Goal: Task Accomplishment & Management: Use online tool/utility

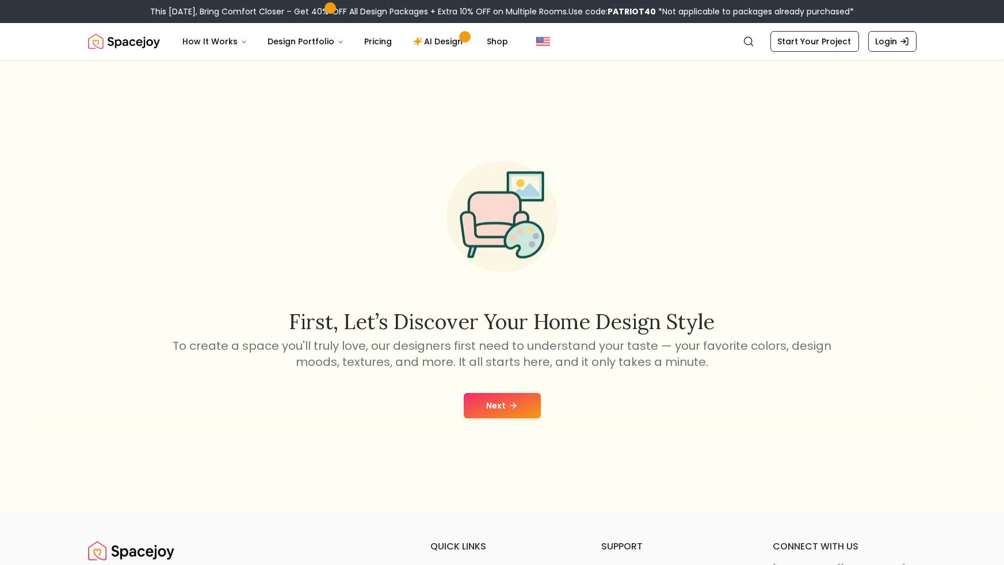
click at [486, 402] on button "Next" at bounding box center [502, 405] width 77 height 25
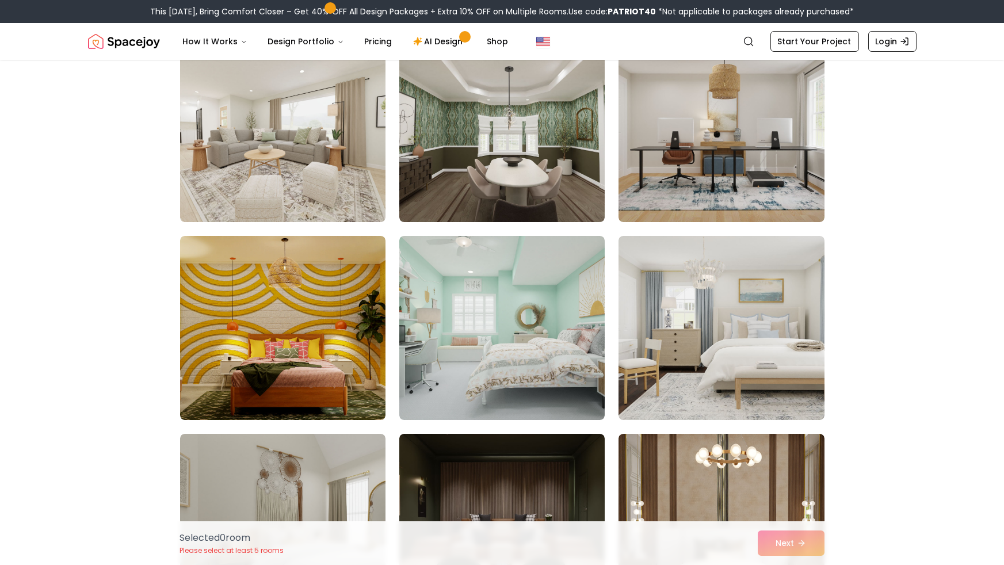
scroll to position [117, 0]
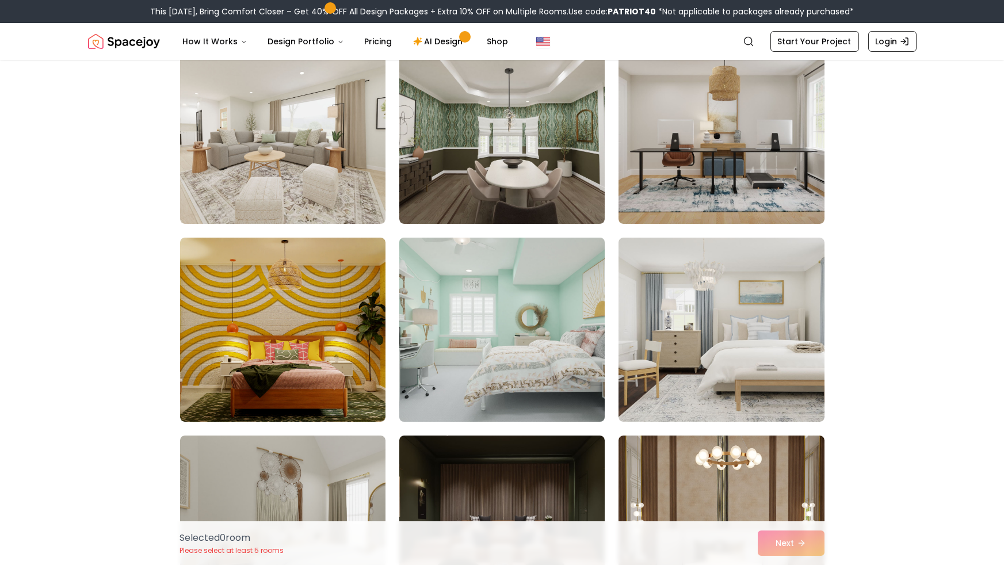
click at [499, 357] on img at bounding box center [502, 329] width 216 height 193
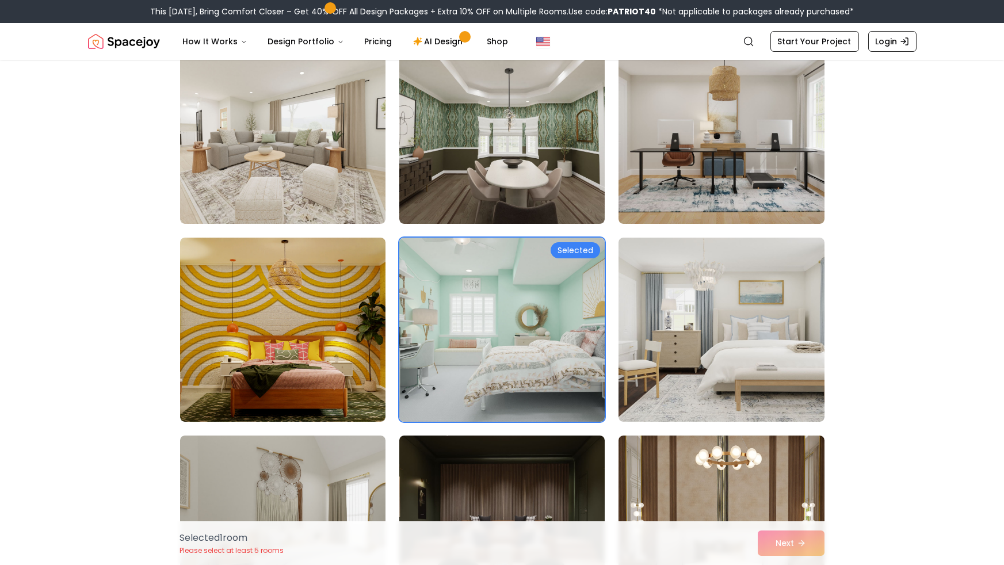
click at [766, 356] on img at bounding box center [720, 330] width 205 height 184
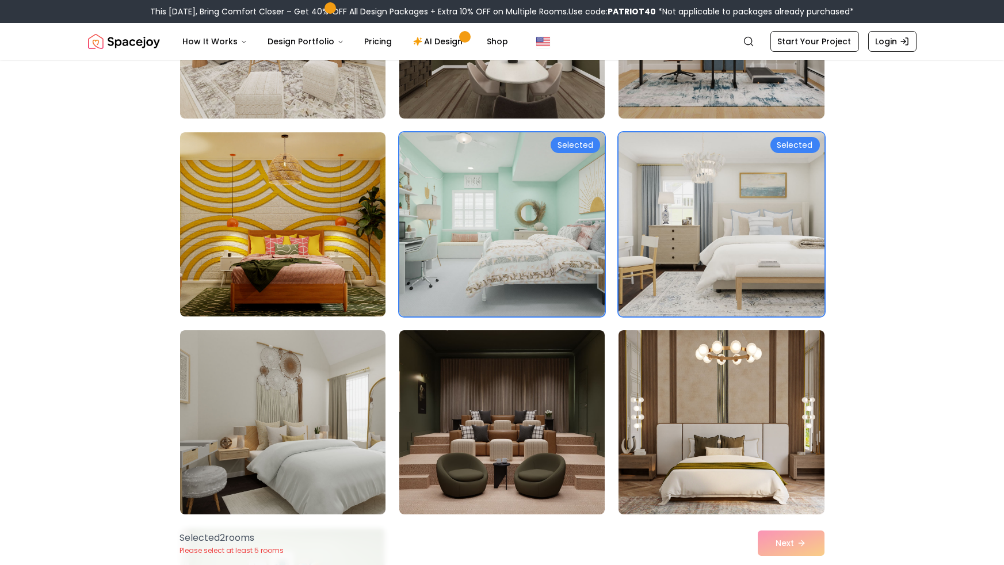
scroll to position [234, 0]
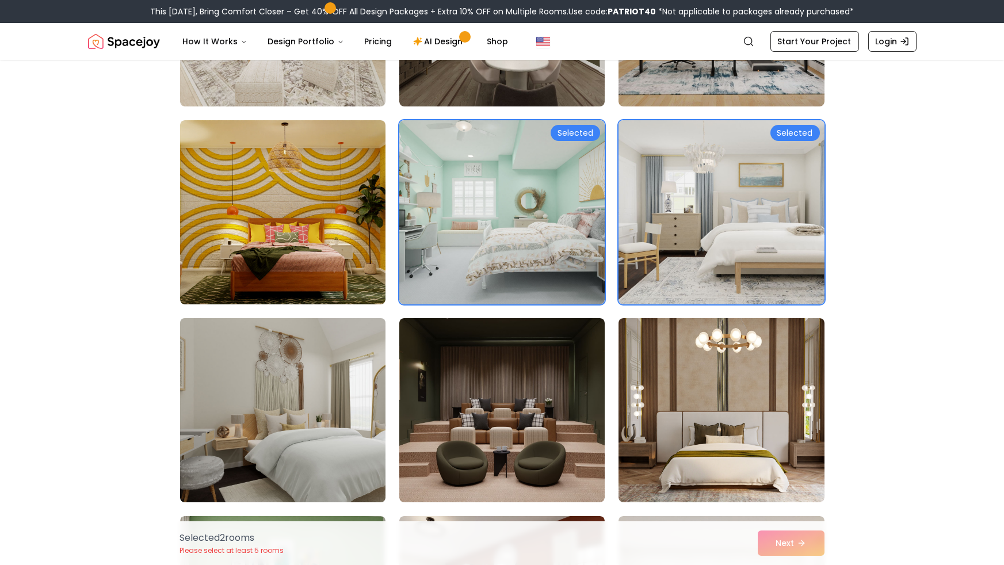
click at [238, 379] on img at bounding box center [283, 410] width 216 height 193
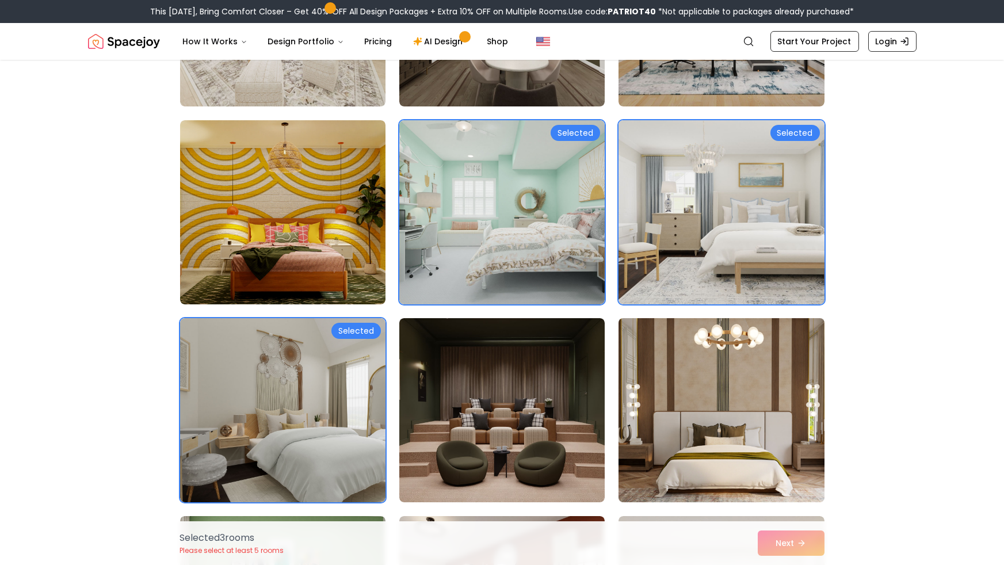
click at [773, 431] on img at bounding box center [721, 410] width 216 height 193
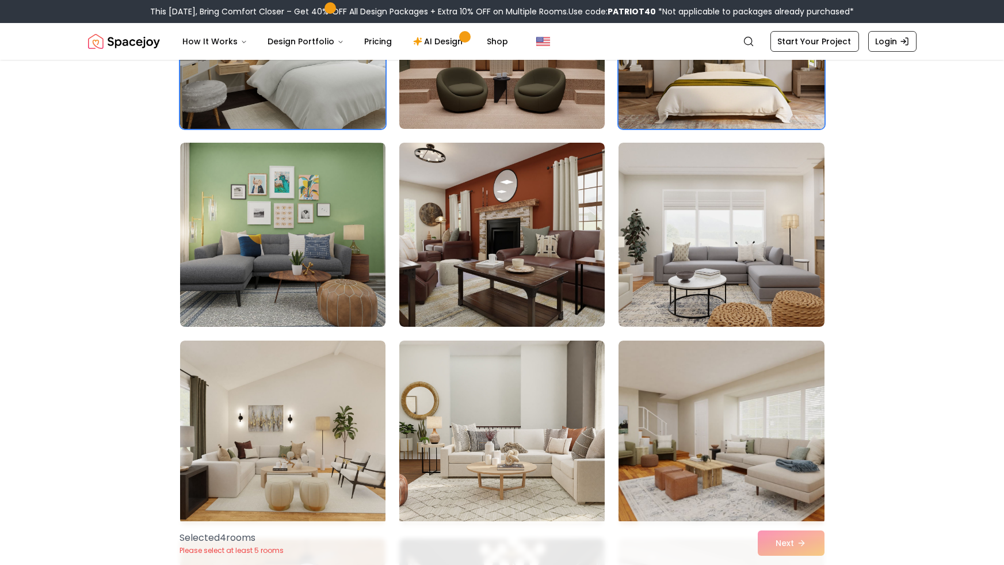
scroll to position [622, 0]
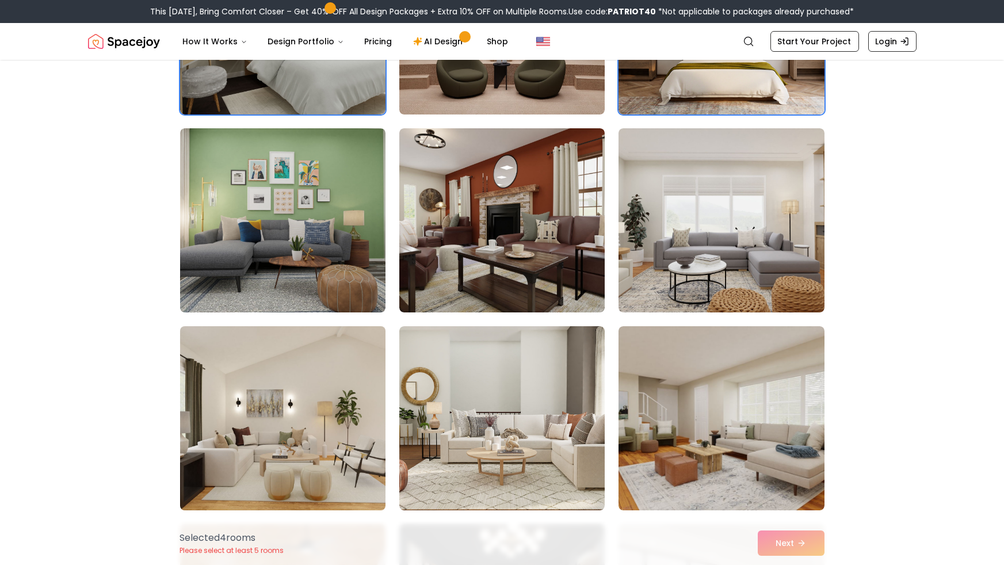
click at [311, 465] on img at bounding box center [283, 418] width 216 height 193
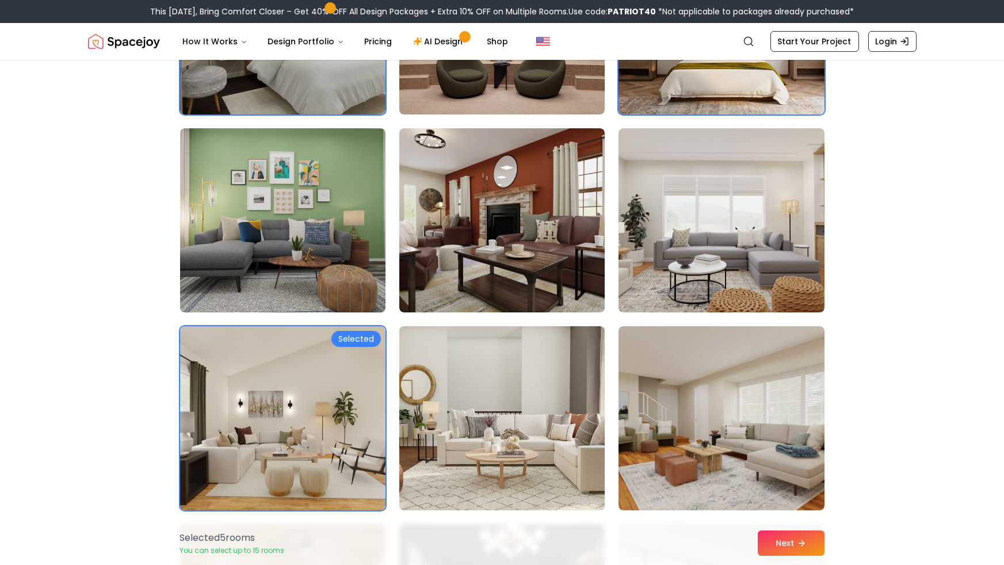
click at [434, 468] on img at bounding box center [502, 418] width 216 height 193
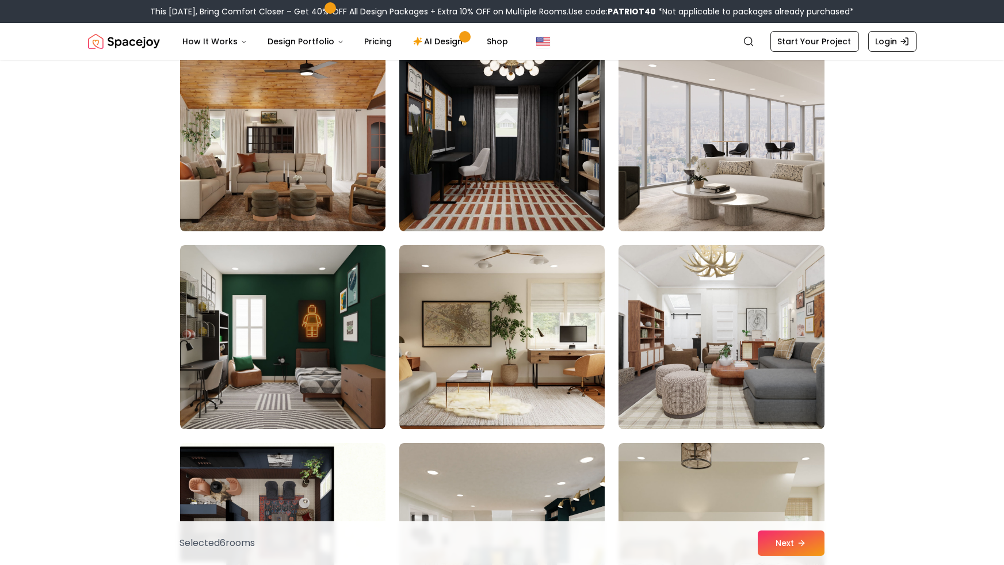
scroll to position [1100, 0]
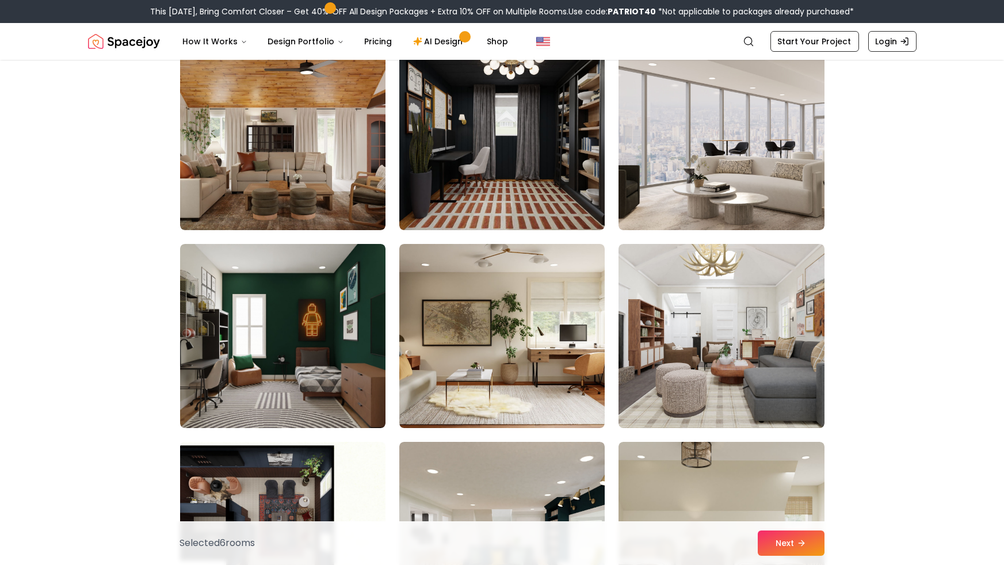
click at [462, 184] on img at bounding box center [501, 138] width 205 height 184
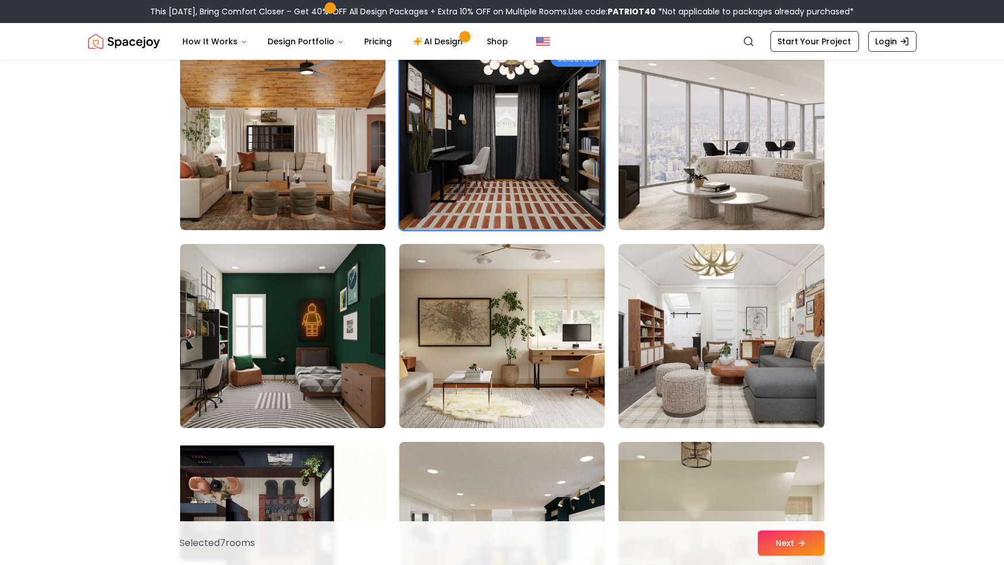
click at [455, 379] on img at bounding box center [502, 335] width 216 height 193
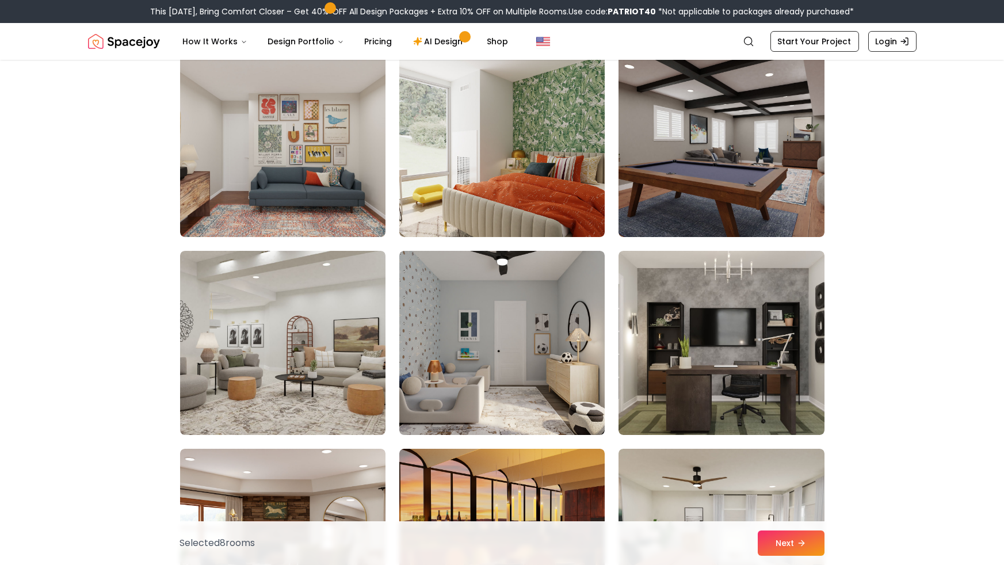
scroll to position [1688, 0]
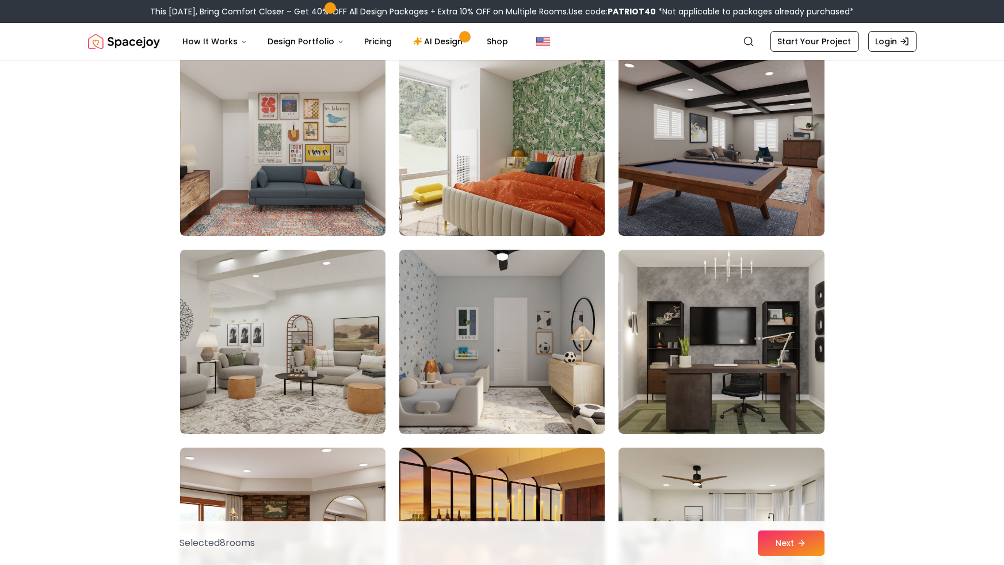
click at [437, 316] on img at bounding box center [502, 341] width 216 height 193
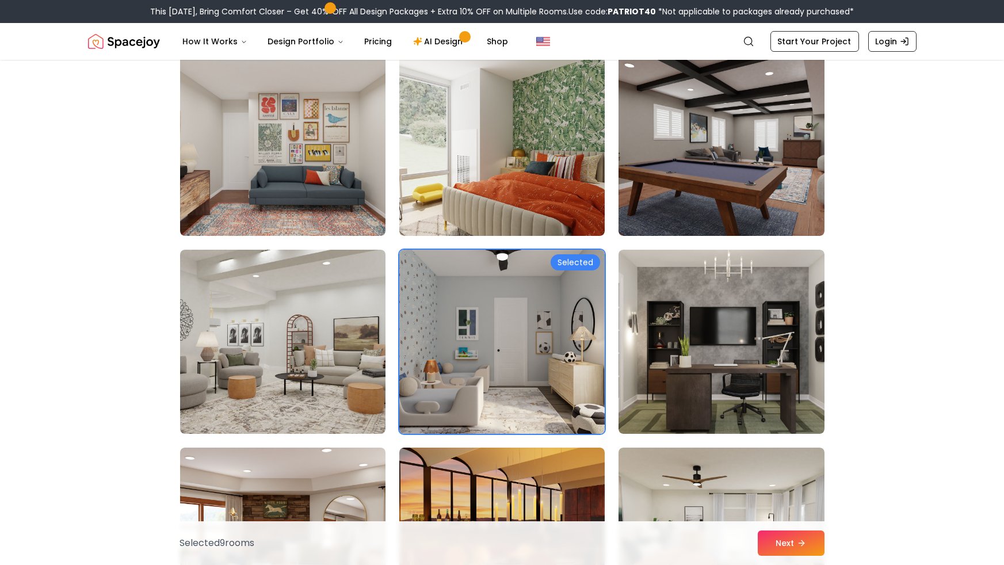
click at [424, 402] on img at bounding box center [502, 341] width 216 height 193
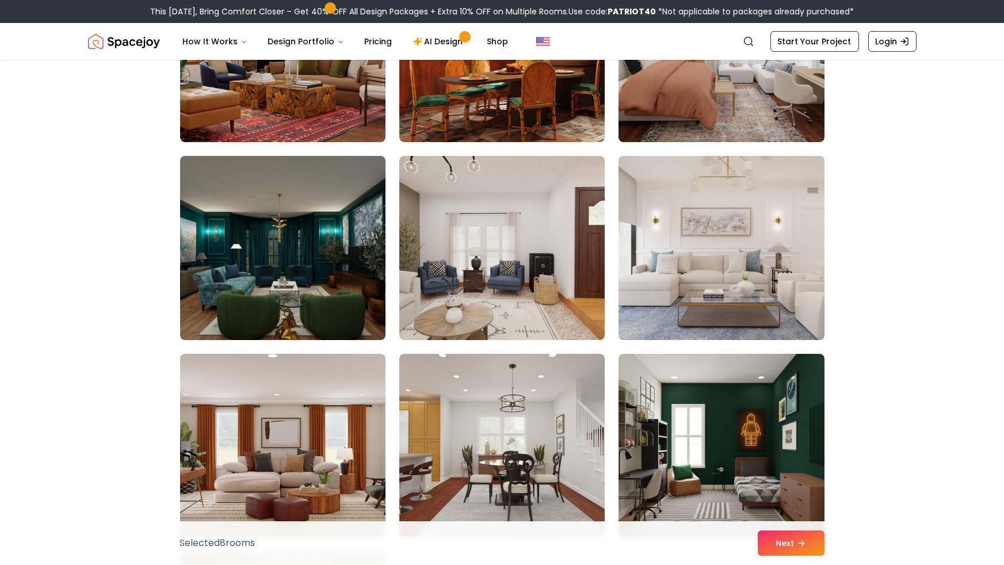
click at [756, 253] on img at bounding box center [721, 247] width 216 height 193
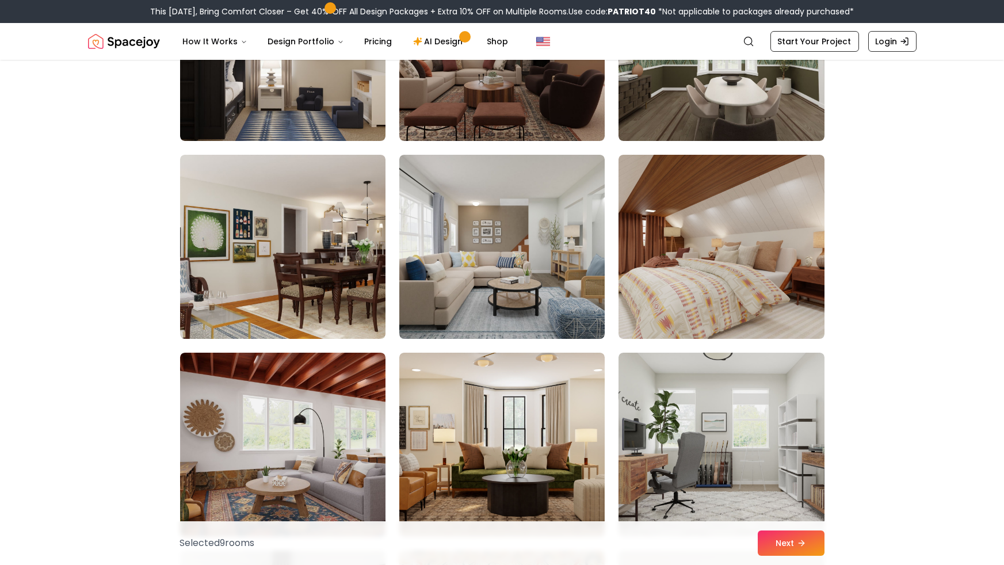
scroll to position [2981, 0]
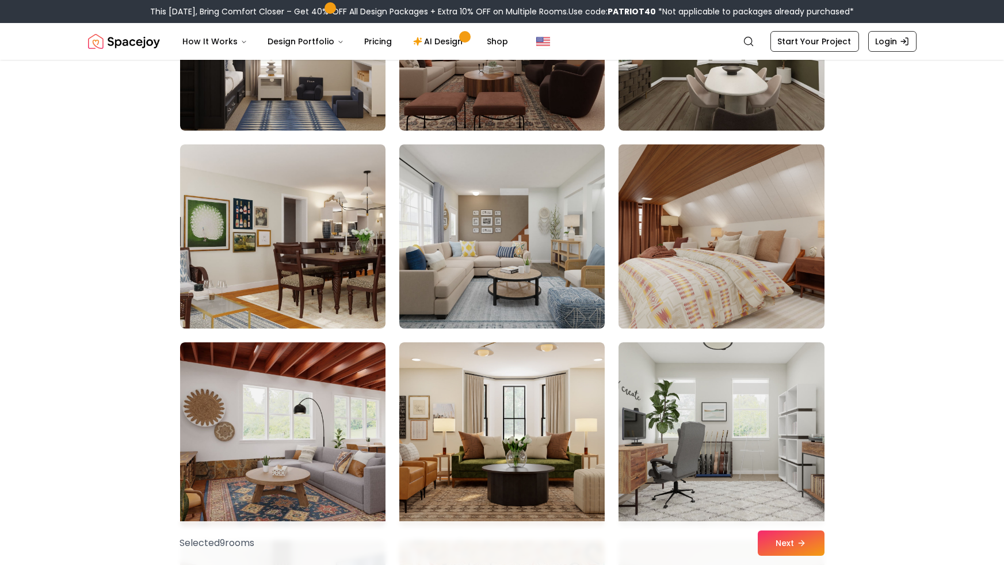
click at [787, 250] on img at bounding box center [721, 236] width 216 height 193
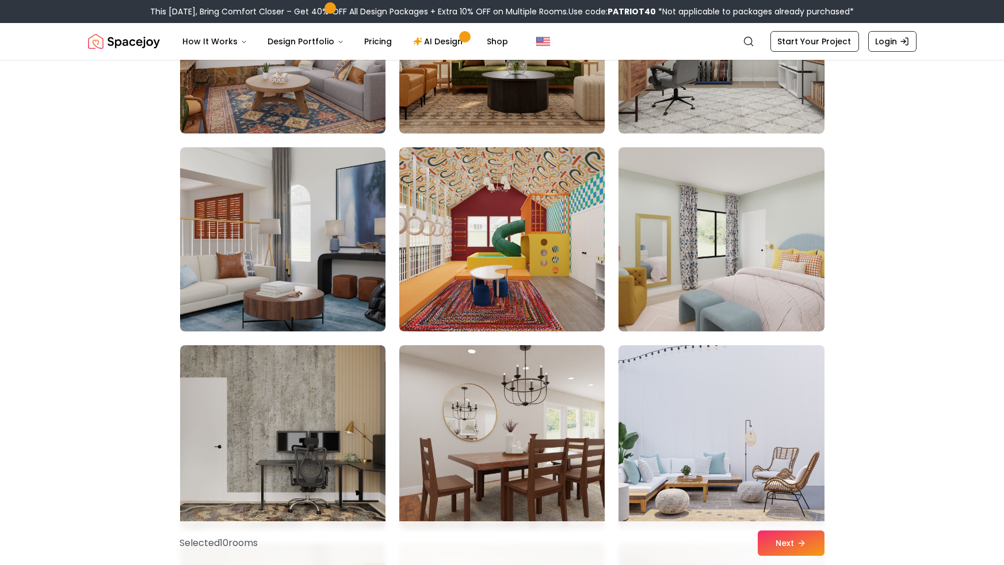
scroll to position [3384, 0]
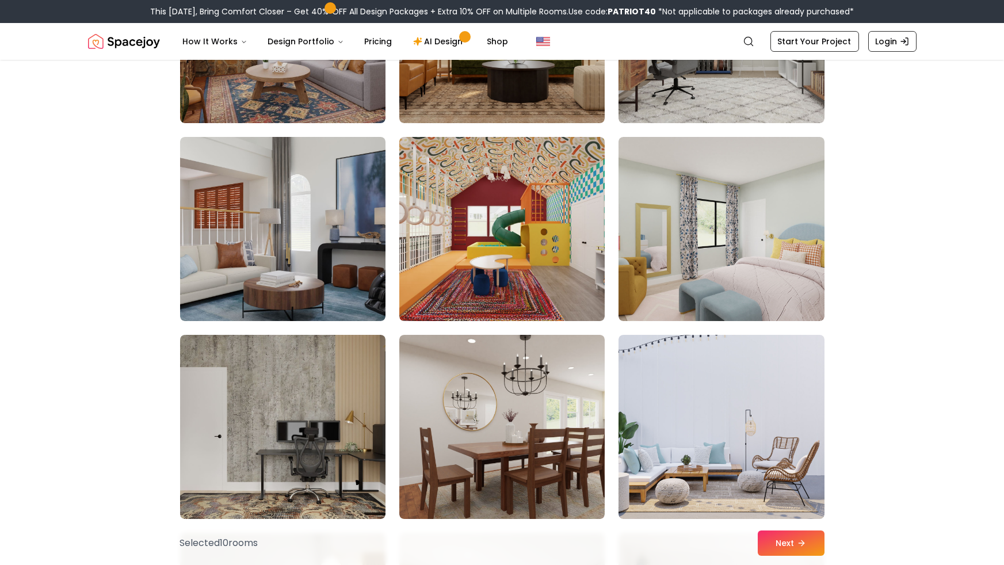
click at [438, 270] on img at bounding box center [501, 229] width 205 height 184
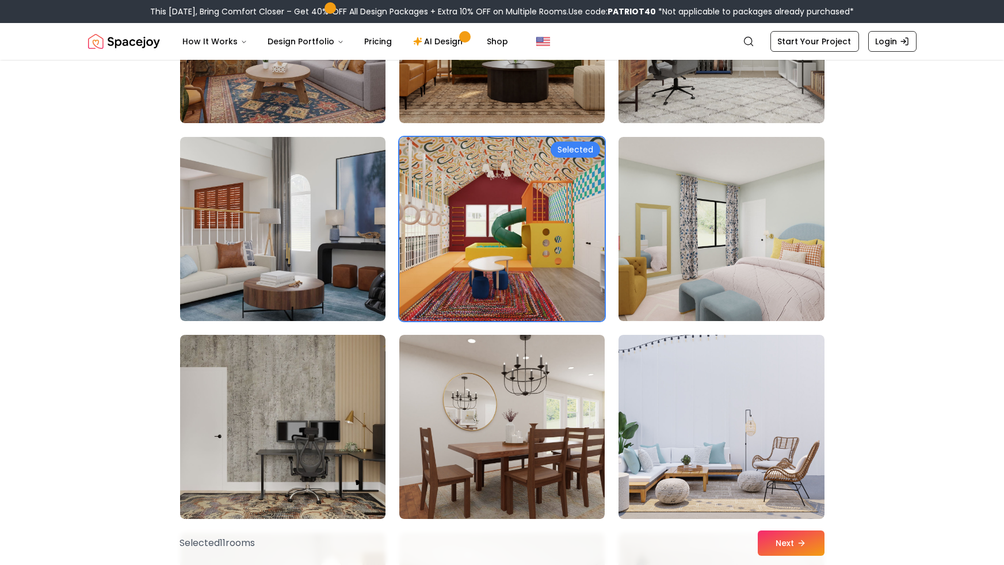
click at [796, 262] on img at bounding box center [720, 229] width 205 height 184
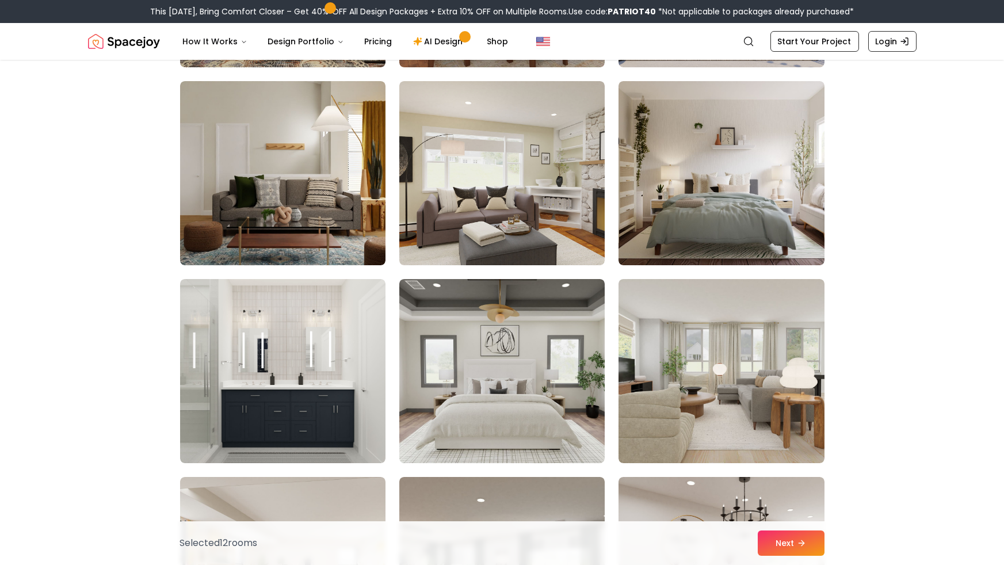
scroll to position [3880, 0]
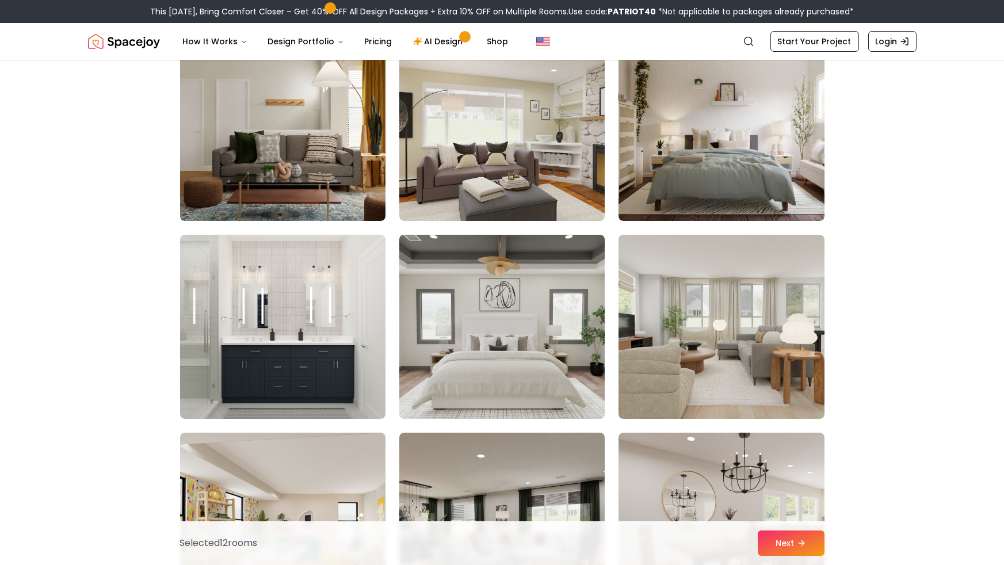
click at [452, 346] on img at bounding box center [502, 326] width 216 height 193
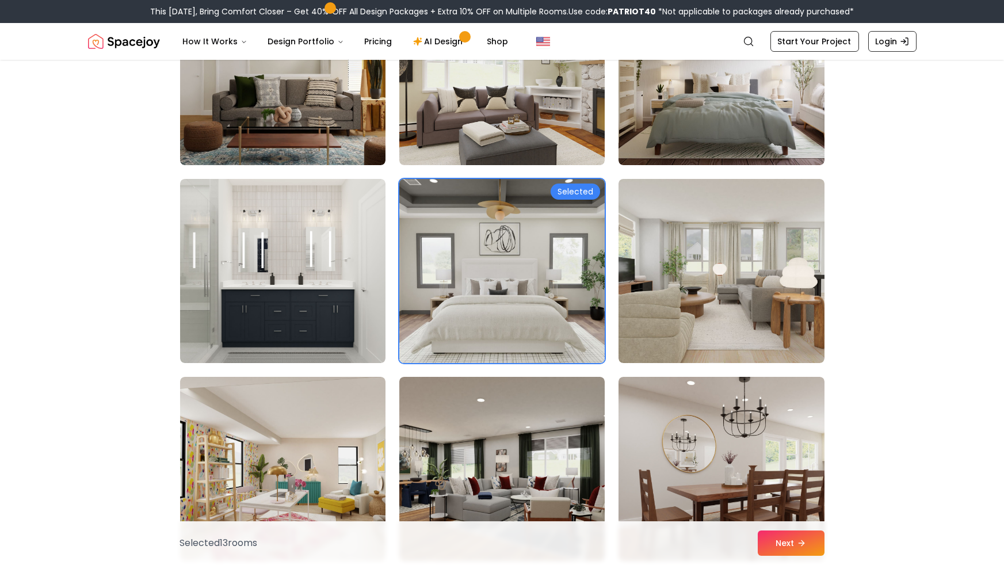
scroll to position [3937, 0]
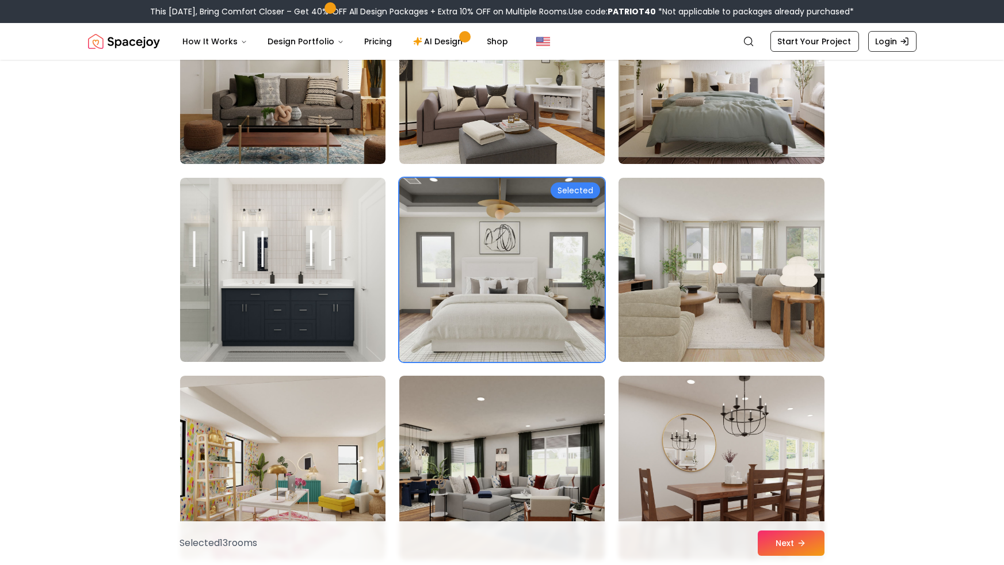
click at [782, 269] on img at bounding box center [720, 270] width 205 height 184
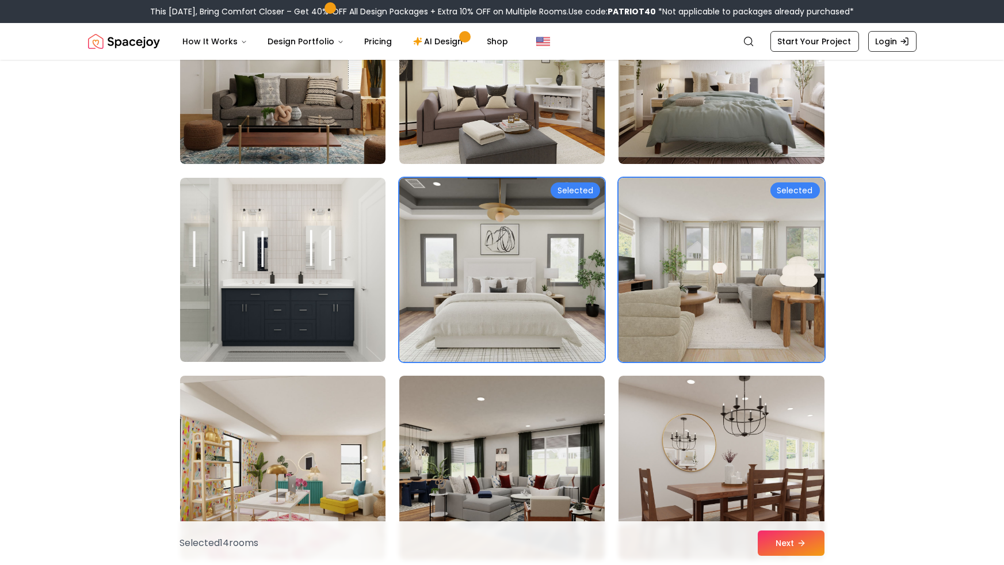
click at [297, 453] on img at bounding box center [283, 467] width 216 height 193
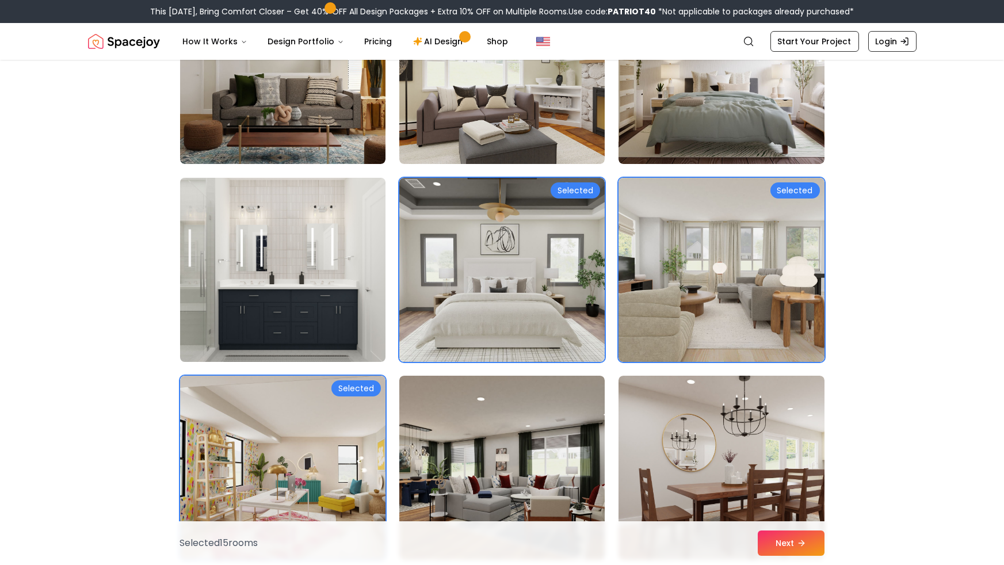
click at [211, 301] on img at bounding box center [283, 269] width 216 height 193
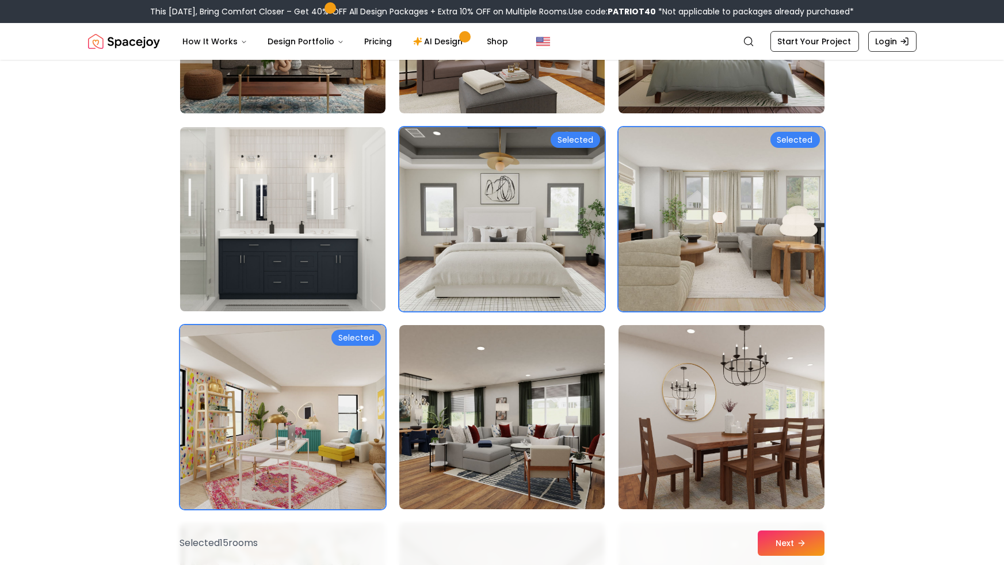
scroll to position [3973, 0]
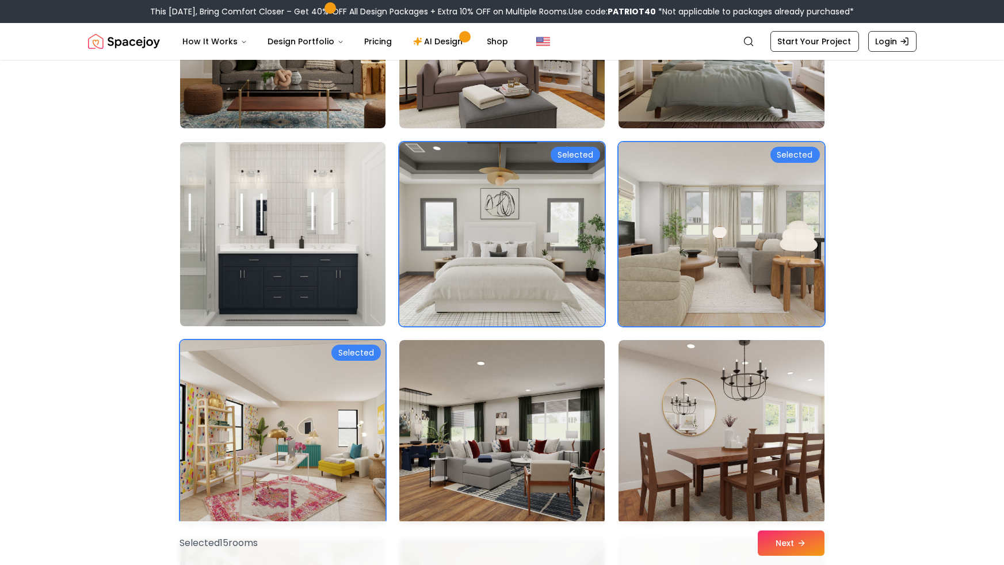
click at [227, 272] on img at bounding box center [283, 234] width 216 height 193
click at [215, 275] on img at bounding box center [283, 234] width 216 height 193
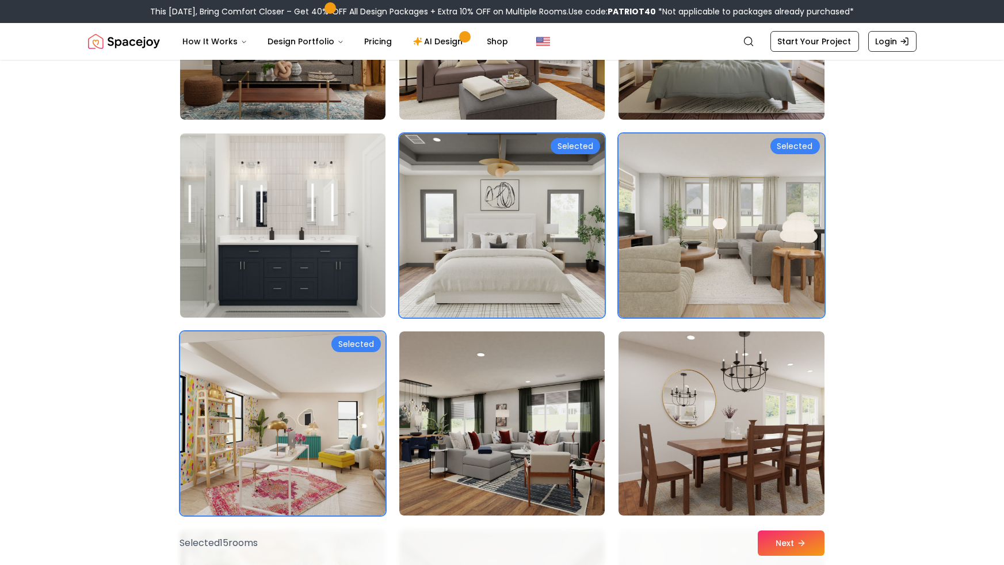
scroll to position [3977, 0]
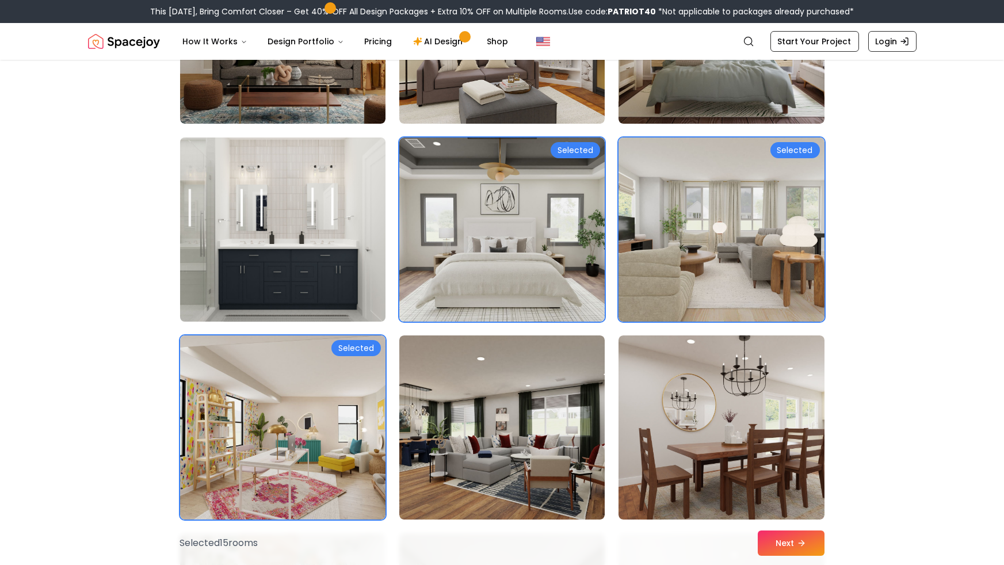
click at [240, 233] on img at bounding box center [283, 229] width 216 height 193
click at [240, 235] on img at bounding box center [283, 229] width 216 height 193
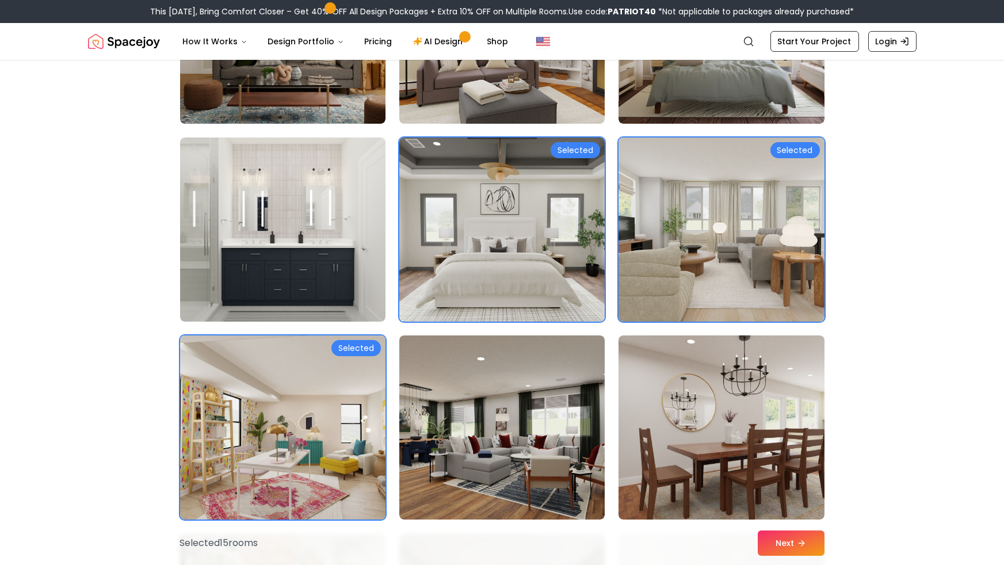
click at [273, 347] on img at bounding box center [283, 427] width 216 height 193
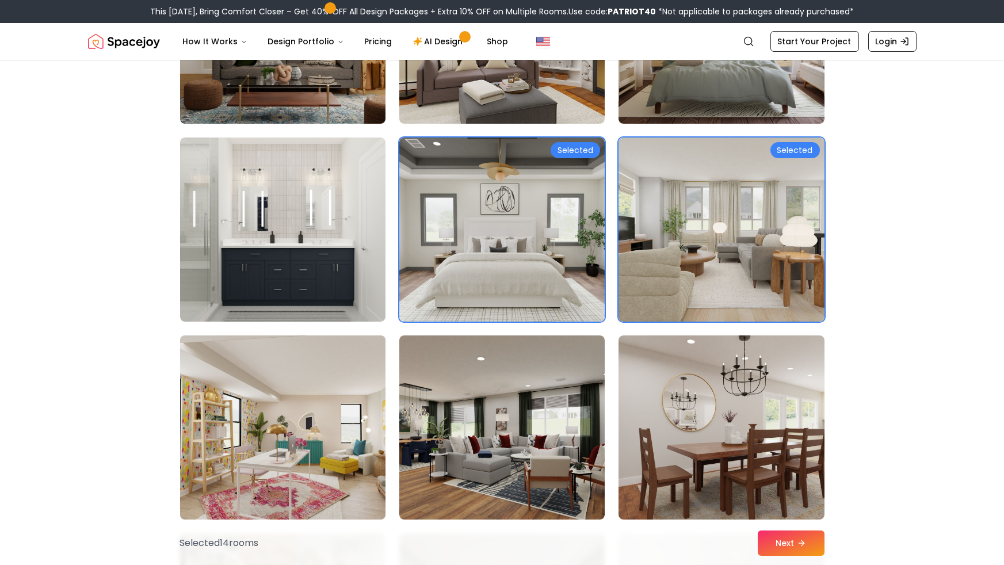
click at [238, 240] on img at bounding box center [282, 230] width 205 height 184
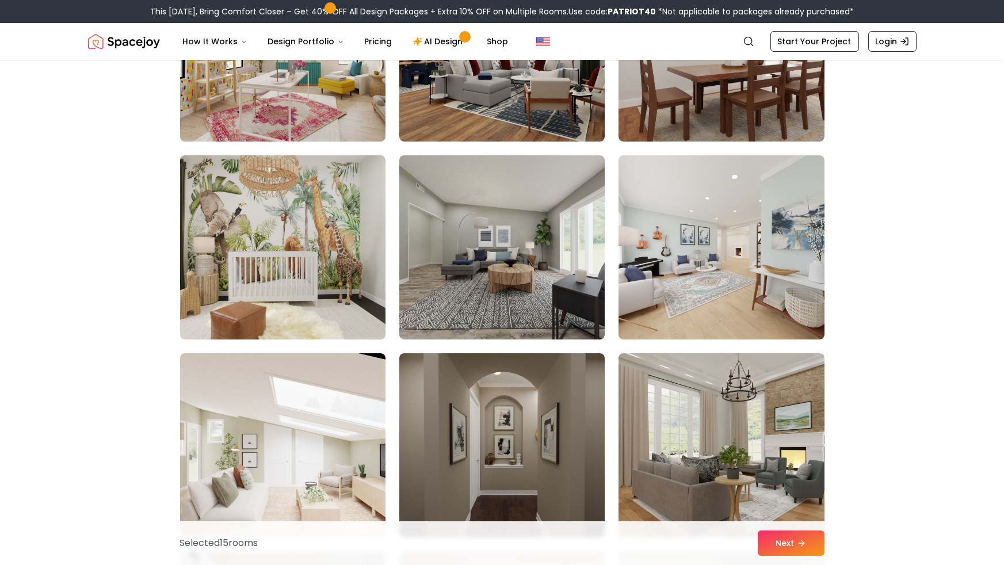
scroll to position [4357, 0]
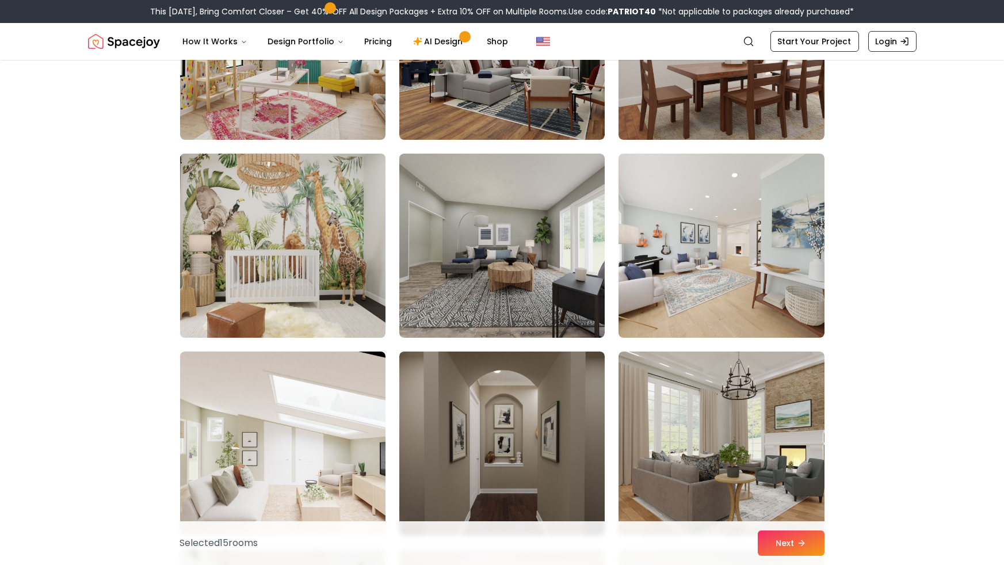
click at [193, 263] on img at bounding box center [283, 245] width 216 height 193
click at [211, 273] on img at bounding box center [283, 245] width 216 height 193
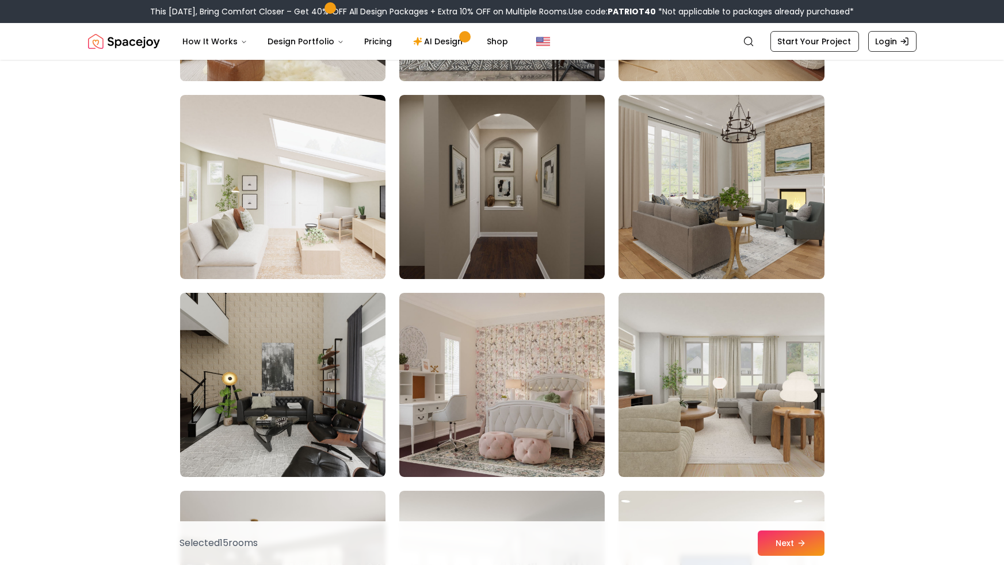
scroll to position [4616, 0]
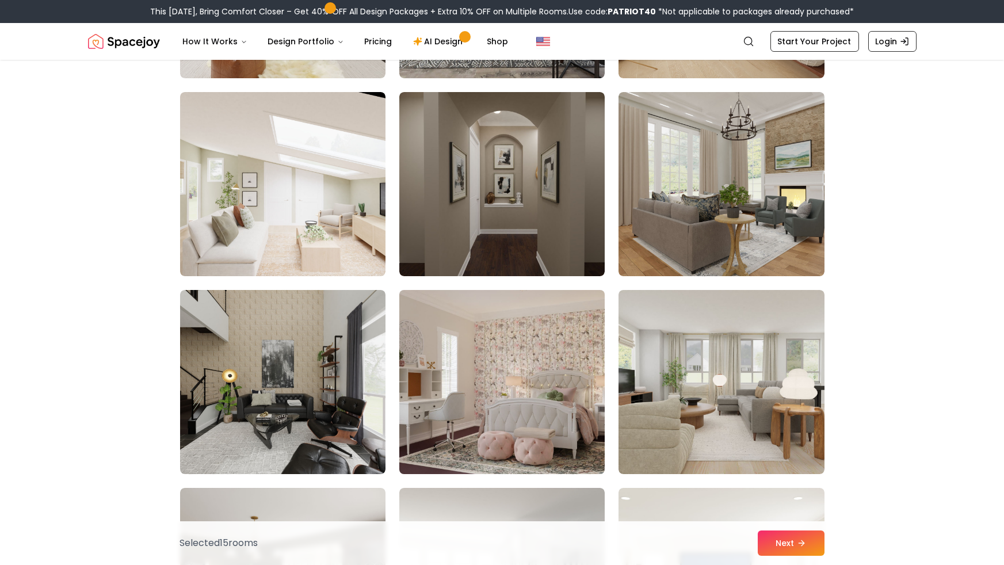
click at [472, 374] on img at bounding box center [502, 381] width 216 height 193
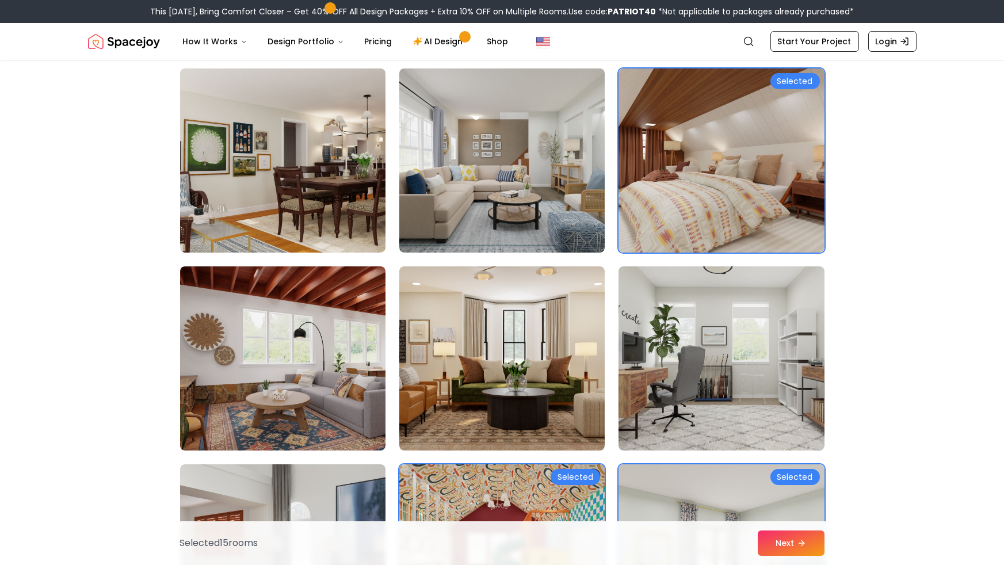
scroll to position [3058, 0]
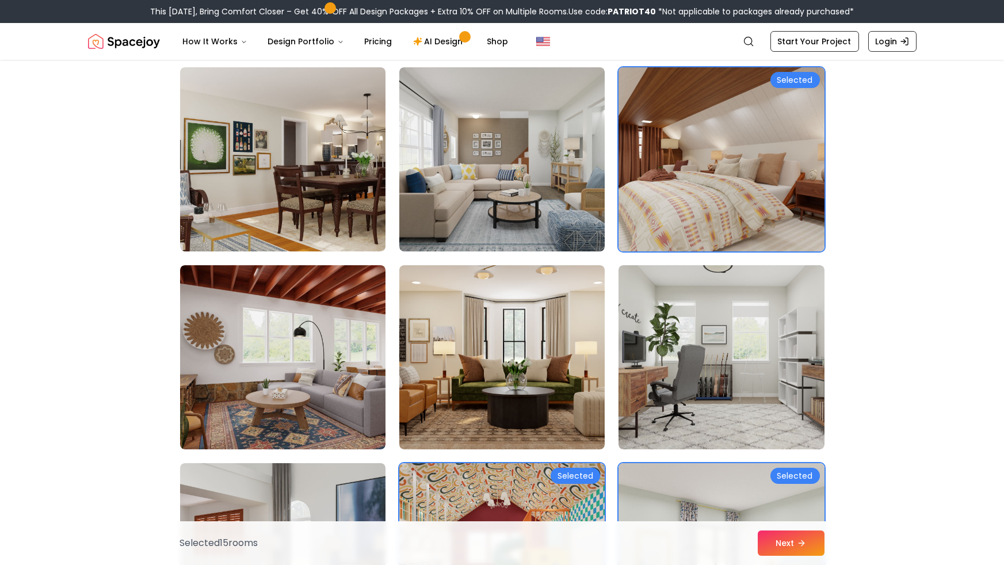
click at [810, 213] on img at bounding box center [721, 159] width 216 height 193
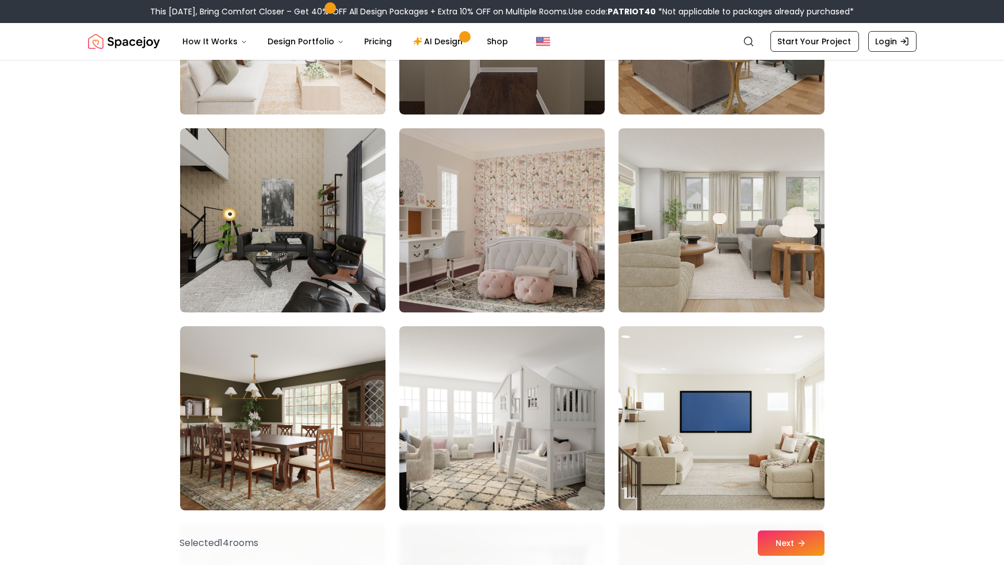
click at [551, 274] on img at bounding box center [502, 220] width 216 height 193
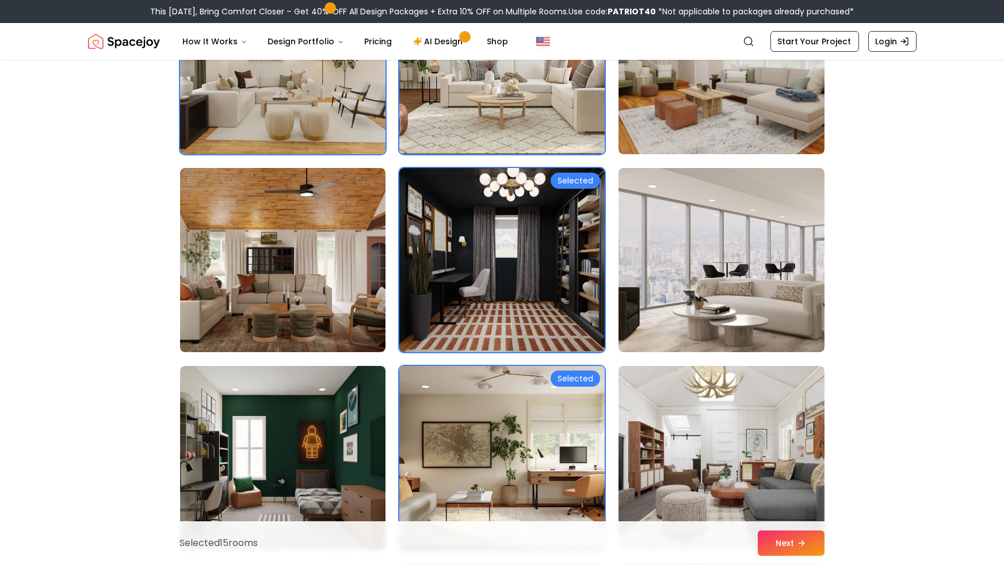
scroll to position [1002, 0]
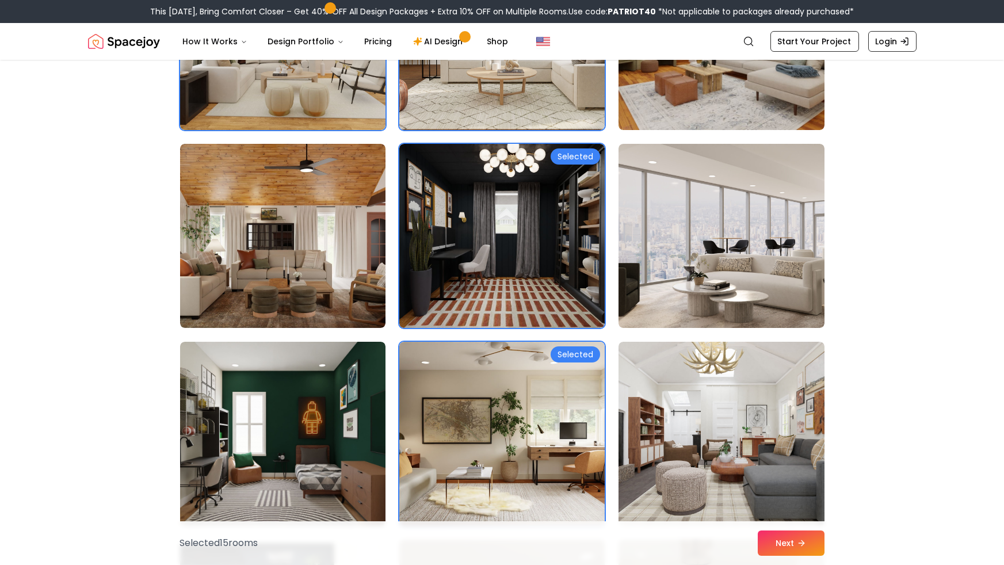
click at [436, 254] on img at bounding box center [501, 236] width 205 height 184
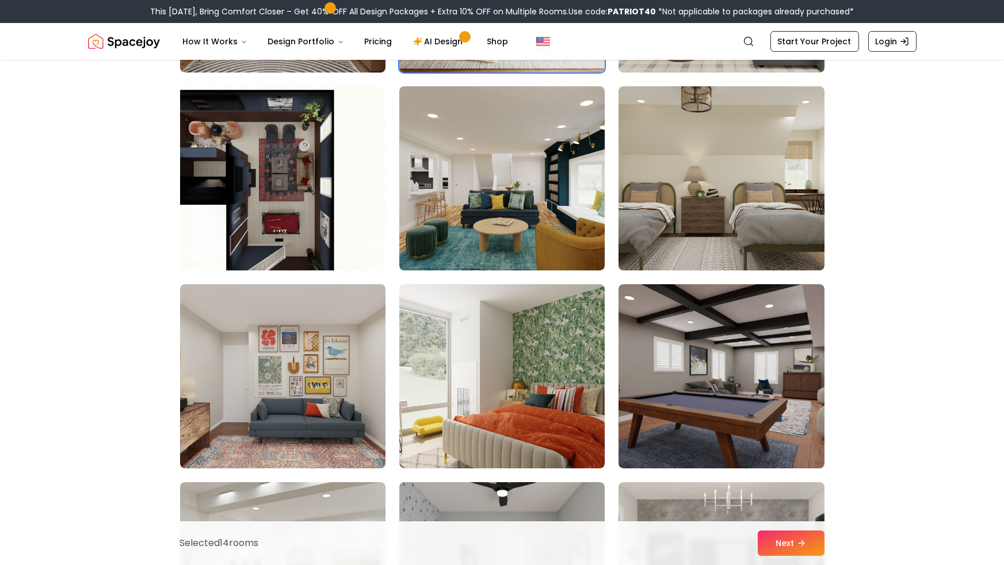
scroll to position [2053, 0]
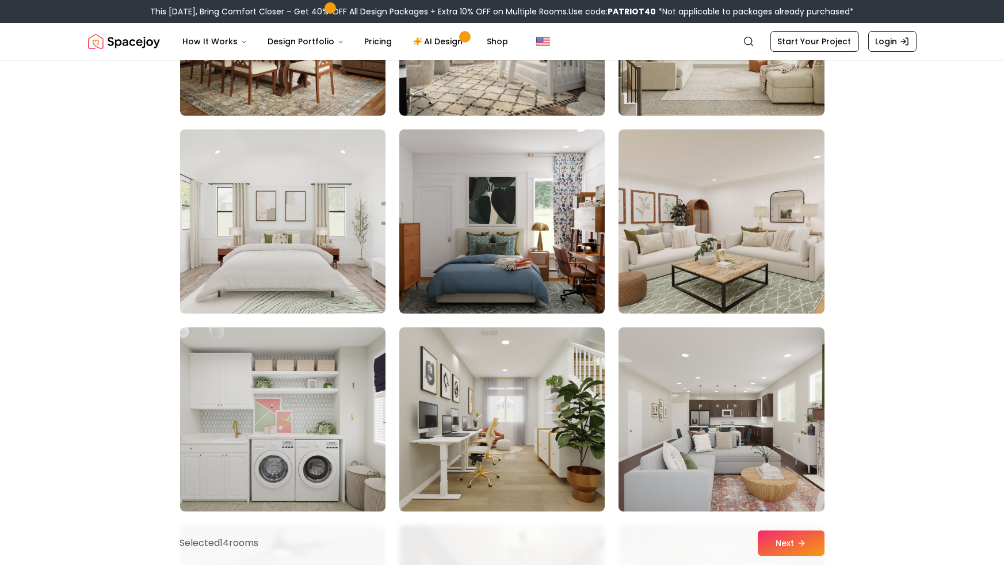
click at [246, 376] on img at bounding box center [282, 419] width 205 height 184
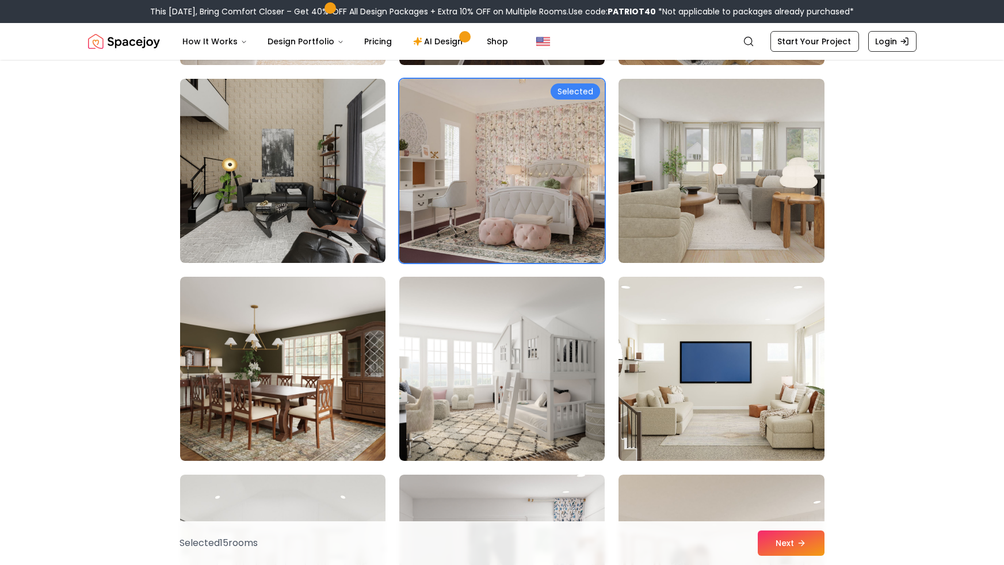
scroll to position [4816, 0]
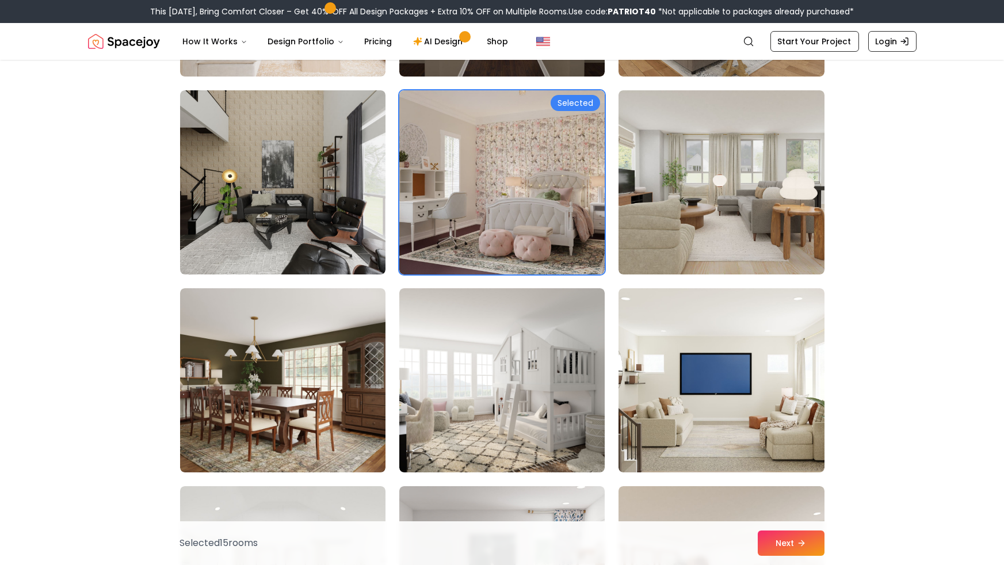
click at [453, 373] on img at bounding box center [501, 380] width 205 height 184
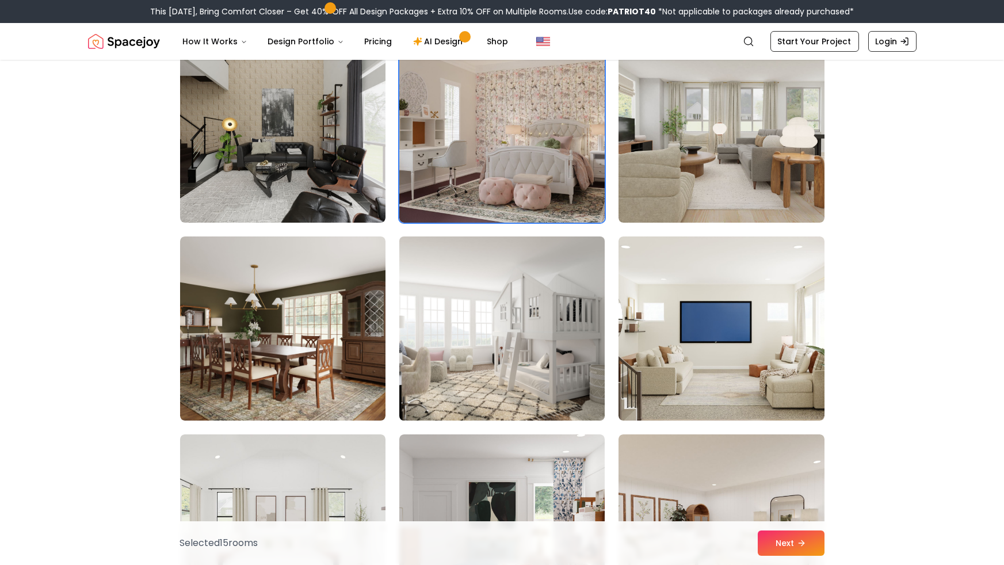
click at [453, 338] on img at bounding box center [502, 328] width 216 height 193
click at [448, 337] on img at bounding box center [502, 328] width 216 height 193
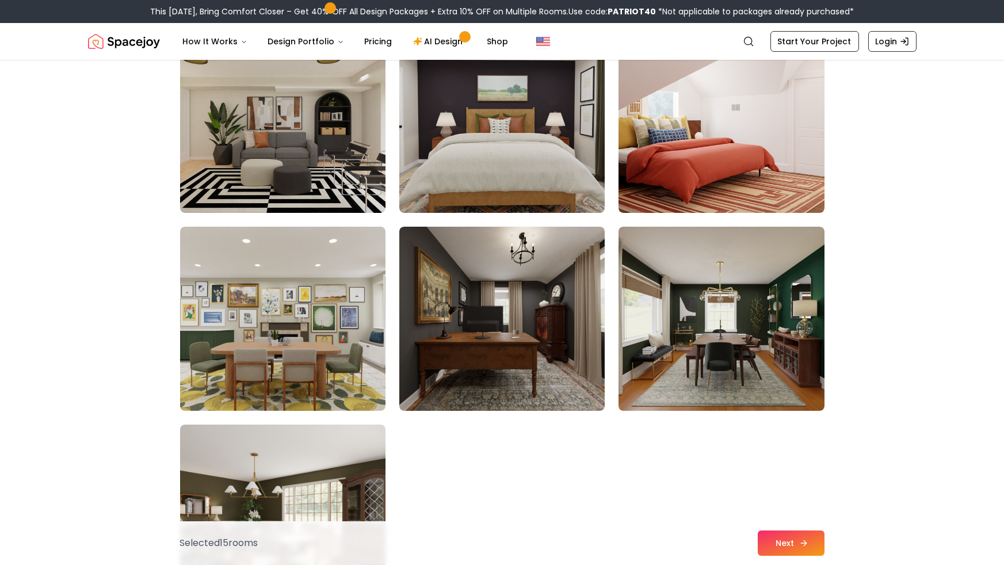
click at [797, 549] on button "Next" at bounding box center [791, 542] width 67 height 25
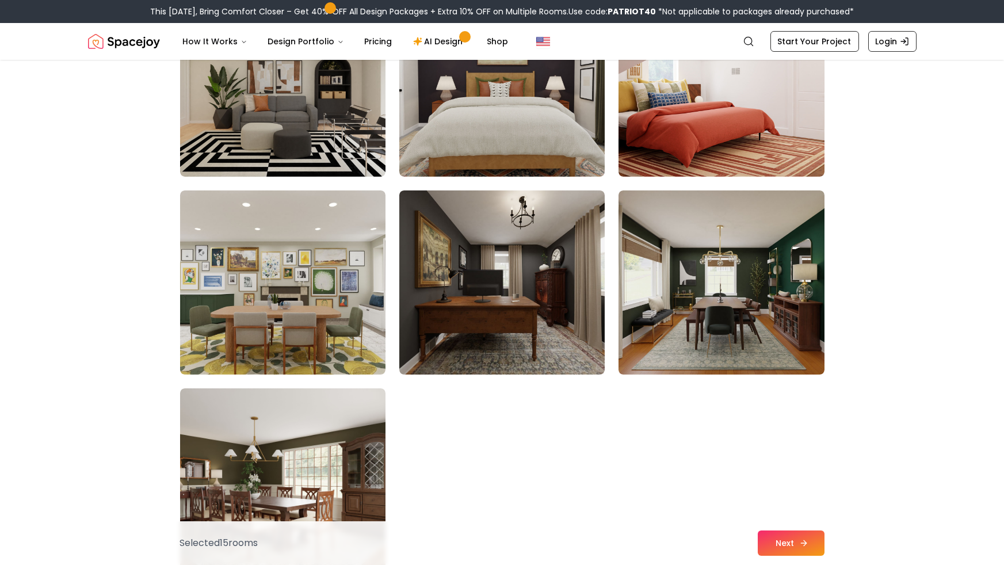
scroll to position [6263, 0]
